Goal: Task Accomplishment & Management: Manage account settings

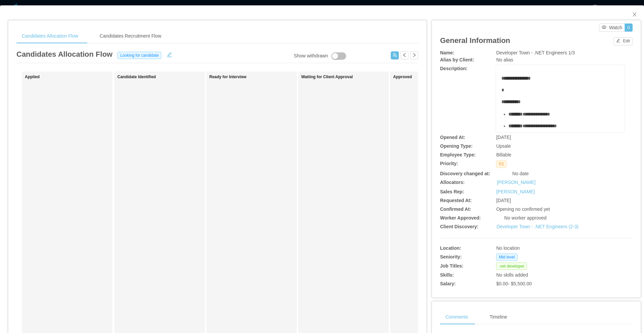
scroll to position [0, 30]
click at [632, 14] on span "Close" at bounding box center [634, 14] width 19 height 19
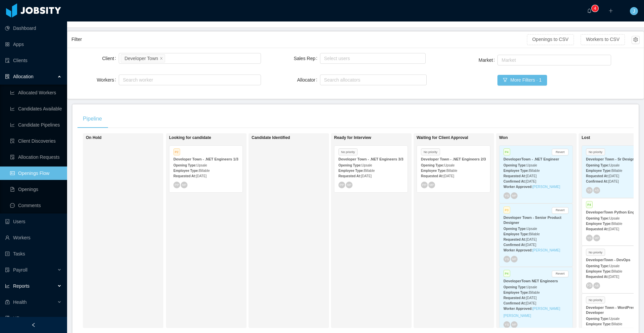
click at [41, 287] on div "Reports" at bounding box center [33, 285] width 67 height 13
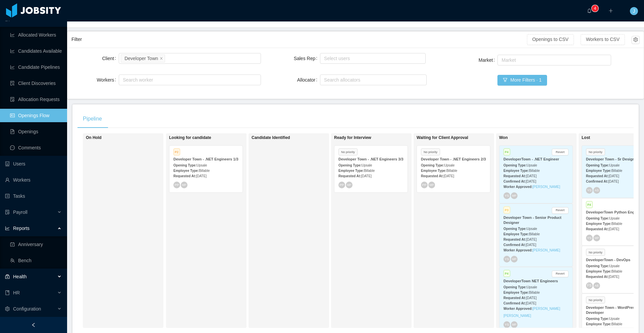
click at [34, 276] on div "Health" at bounding box center [33, 276] width 67 height 13
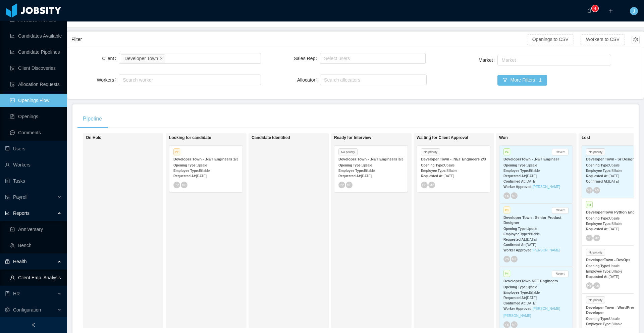
scroll to position [74, 0]
click at [35, 290] on div "HR" at bounding box center [33, 292] width 67 height 13
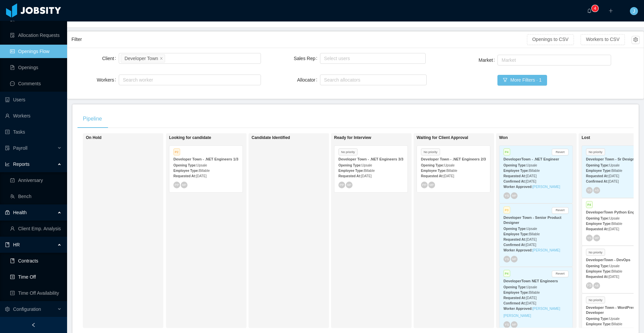
scroll to position [122, 0]
click at [34, 278] on link "Time Off" at bounding box center [36, 276] width 52 height 13
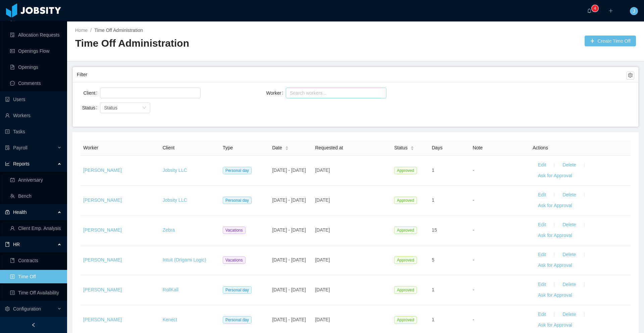
click at [312, 92] on div "Search workers..." at bounding box center [333, 93] width 87 height 7
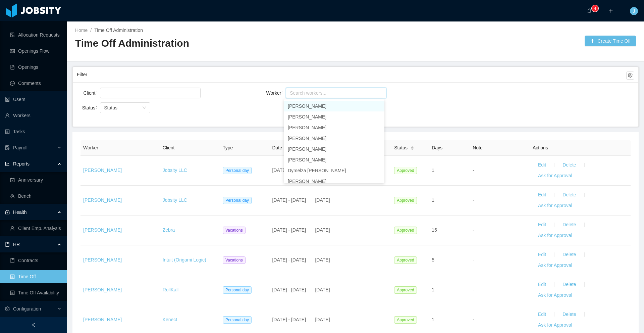
click at [411, 95] on div "Worker Search workers..." at bounding box center [356, 92] width 186 height 13
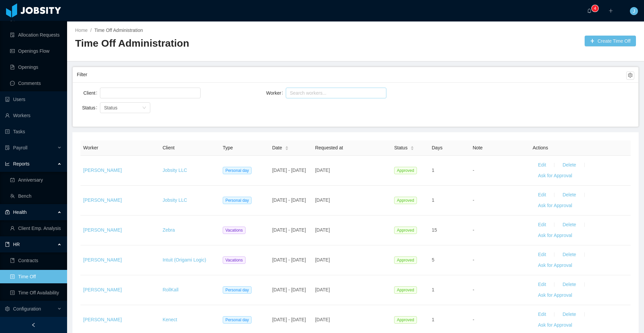
click at [306, 92] on div "Search workers..." at bounding box center [333, 93] width 87 height 7
type input "**********"
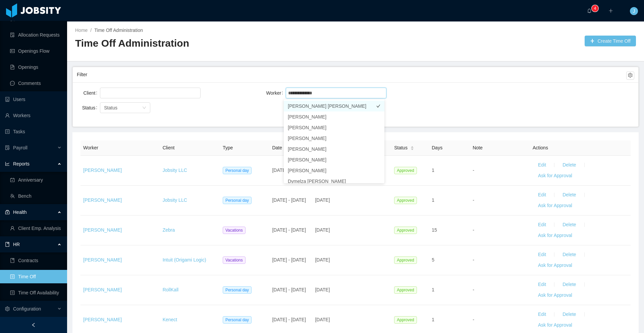
click at [318, 104] on li "[PERSON_NAME] [PERSON_NAME]" at bounding box center [334, 106] width 101 height 11
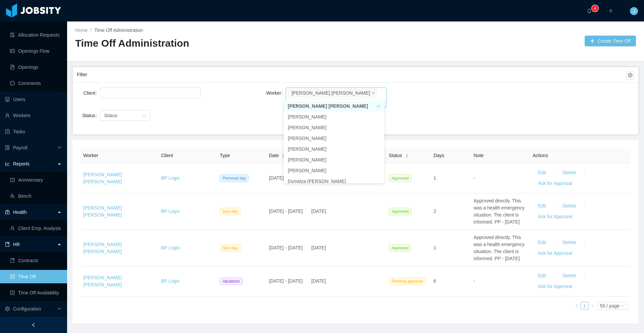
click at [456, 108] on div "Client Worker Search workers... [PERSON_NAME] [PERSON_NAME] Status Status" at bounding box center [356, 108] width 566 height 52
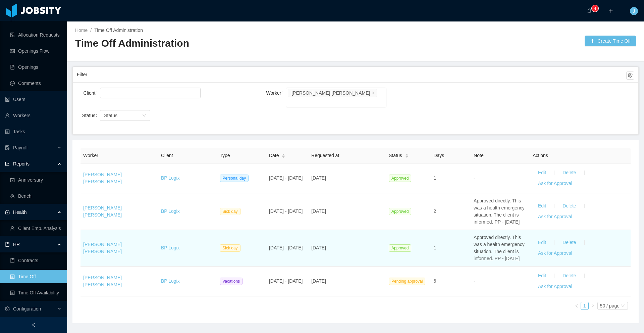
scroll to position [25, 0]
